Goal: Task Accomplishment & Management: Manage account settings

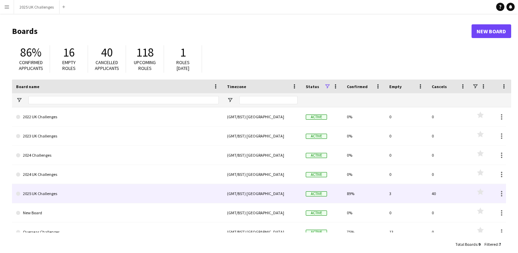
click at [155, 187] on link "2025 UK Challenges" at bounding box center [117, 193] width 203 height 19
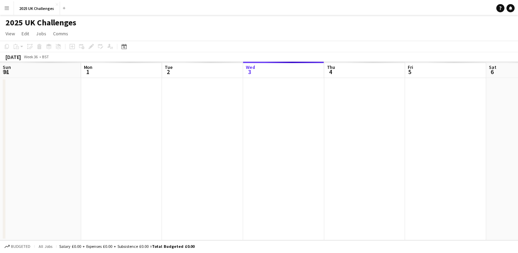
scroll to position [0, 164]
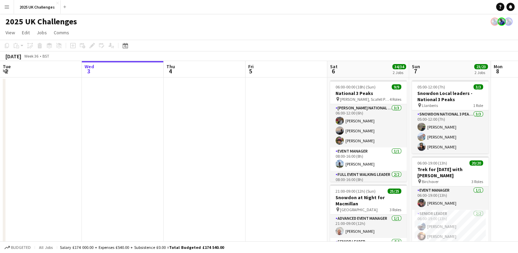
click at [285, 149] on app-date-cell at bounding box center [287, 188] width 82 height 222
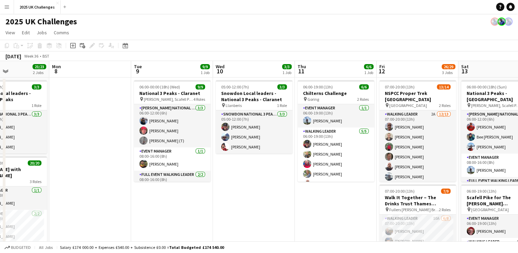
scroll to position [0, 302]
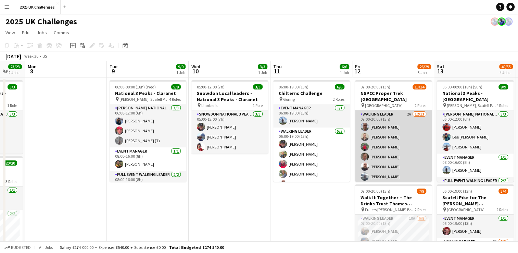
click at [388, 110] on app-card-role "Walking Leader 2A [DATE] 07:00-20:00 (13h) [PERSON_NAME] [PERSON_NAME] [PERSON_…" at bounding box center [393, 181] width 77 height 143
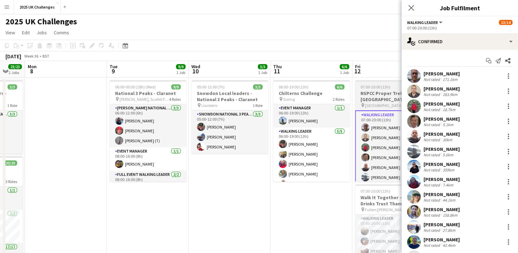
click at [395, 84] on app-job-card "07:00-20:00 (13h) 13/14 NSPCC Proper Trek [GEOGRAPHIC_DATA] pin Central London …" at bounding box center [393, 130] width 77 height 101
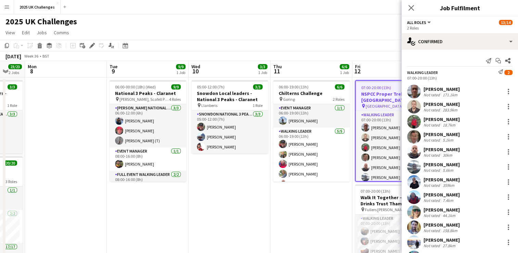
click at [395, 84] on app-job-card "07:00-20:00 (13h) 13/14 NSPCC Proper Trek [GEOGRAPHIC_DATA] pin Central London …" at bounding box center [393, 130] width 77 height 101
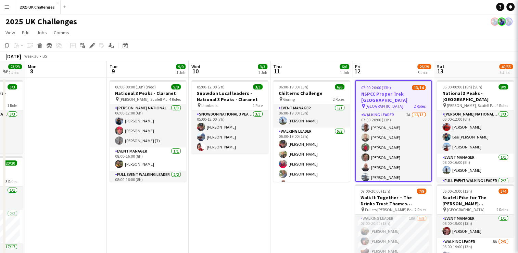
click at [395, 84] on app-job-card "07:00-20:00 (13h) 13/14 NSPCC Proper Trek [GEOGRAPHIC_DATA] pin Central London …" at bounding box center [393, 130] width 77 height 101
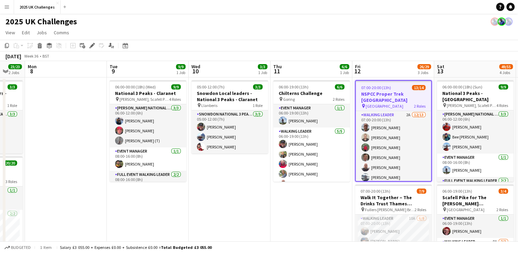
click at [395, 84] on app-job-card "07:00-20:00 (13h) 13/14 NSPCC Proper Trek [GEOGRAPHIC_DATA] pin Central London …" at bounding box center [393, 130] width 77 height 101
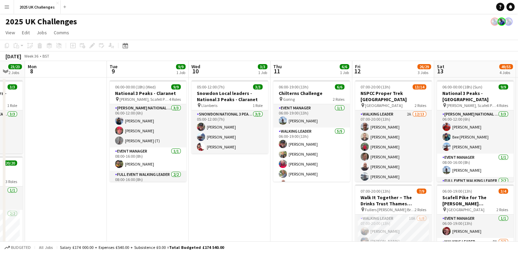
click at [393, 72] on app-board-header-date "Fri 12 26/29 3 Jobs" at bounding box center [393, 69] width 82 height 16
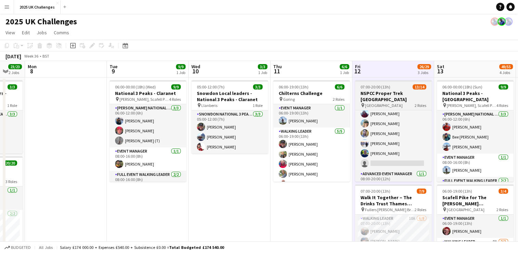
scroll to position [84, 0]
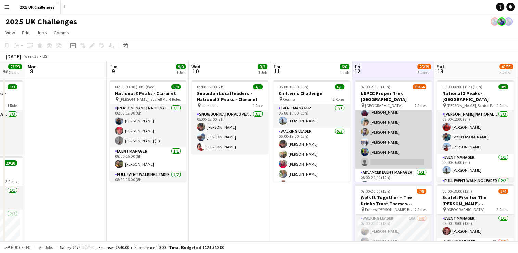
click at [384, 132] on app-card-role "Walking Leader 2A [DATE] 07:00-20:00 (13h) [PERSON_NAME] [PERSON_NAME] [PERSON_…" at bounding box center [393, 97] width 77 height 143
click at [384, 132] on app-card-role "Walking Leader 2A [DATE] 07:00-20:00 (13h) [PERSON_NAME] [PERSON_NAME] [PERSON_…" at bounding box center [393, 96] width 77 height 143
click at [376, 135] on app-card-role "Walking Leader 2A [DATE] 07:00-20:00 (13h) [PERSON_NAME] [PERSON_NAME] [PERSON_…" at bounding box center [393, 97] width 77 height 143
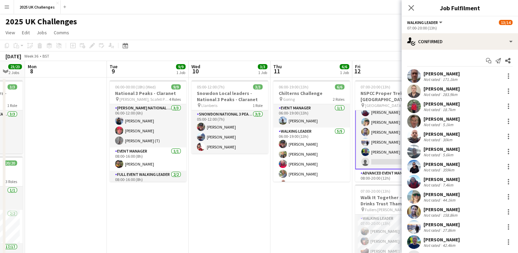
click at [437, 224] on div "[PERSON_NAME]" at bounding box center [442, 224] width 36 height 6
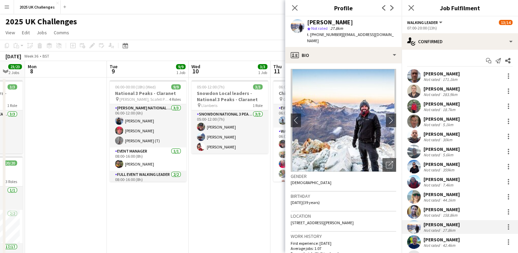
click at [440, 22] on button "Walking Leader" at bounding box center [425, 22] width 36 height 5
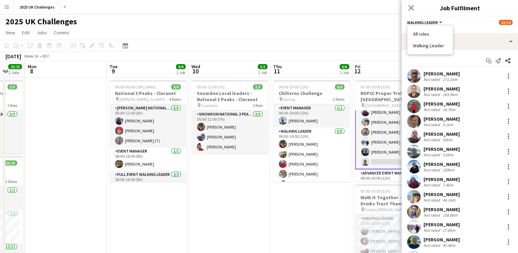
click at [417, 36] on li "All roles" at bounding box center [430, 34] width 34 height 6
click at [408, 10] on icon at bounding box center [411, 7] width 7 height 7
